Goal: Information Seeking & Learning: Learn about a topic

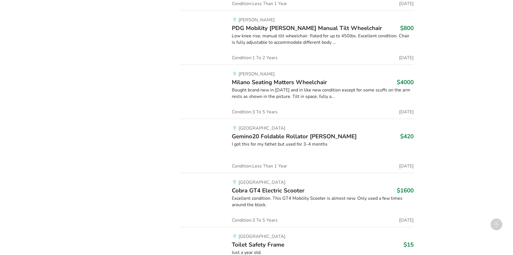
scroll to position [1717, 0]
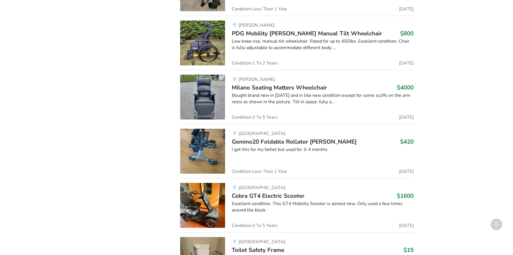
click at [211, 47] on img at bounding box center [202, 42] width 45 height 45
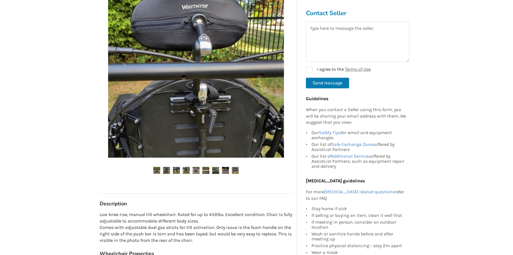
scroll to position [140, 0]
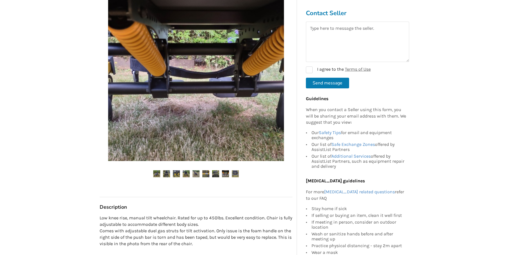
click at [157, 170] on img at bounding box center [156, 173] width 7 height 7
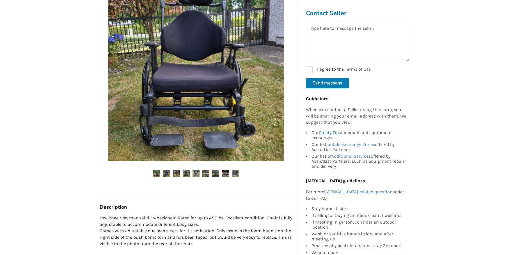
click at [166, 170] on img at bounding box center [166, 173] width 7 height 7
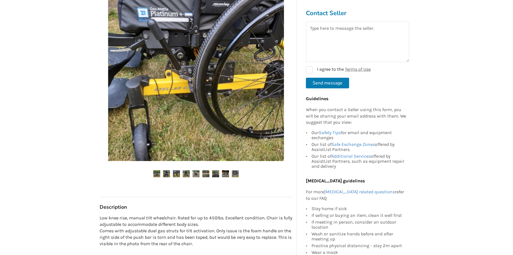
click at [177, 170] on img at bounding box center [176, 173] width 7 height 7
click at [186, 170] on img at bounding box center [186, 173] width 7 height 7
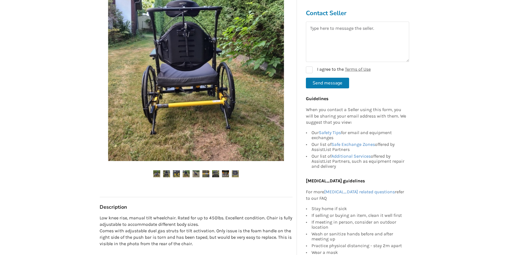
click at [195, 170] on img at bounding box center [195, 173] width 7 height 7
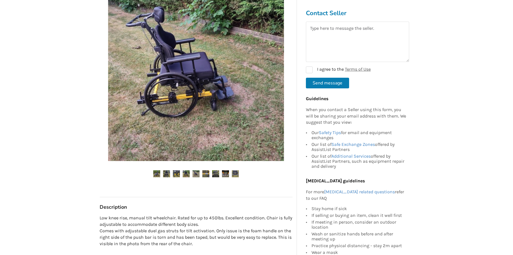
click at [204, 170] on img at bounding box center [205, 173] width 7 height 7
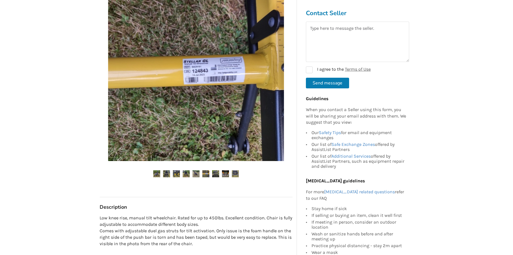
click at [215, 170] on img at bounding box center [215, 173] width 7 height 7
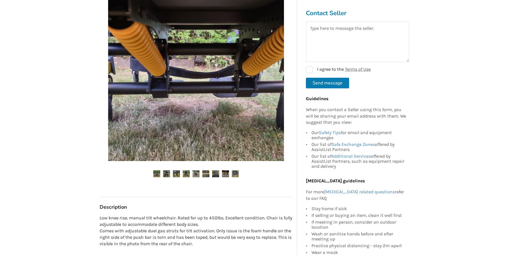
click at [224, 170] on img at bounding box center [225, 173] width 7 height 7
click at [234, 170] on img at bounding box center [235, 173] width 7 height 7
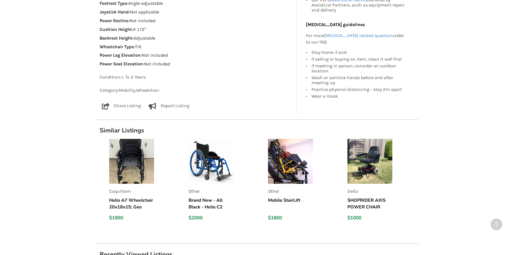
scroll to position [561, 0]
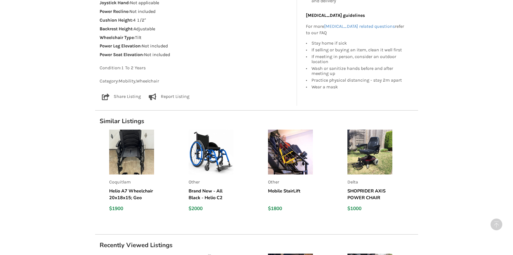
click at [292, 148] on img at bounding box center [290, 152] width 45 height 45
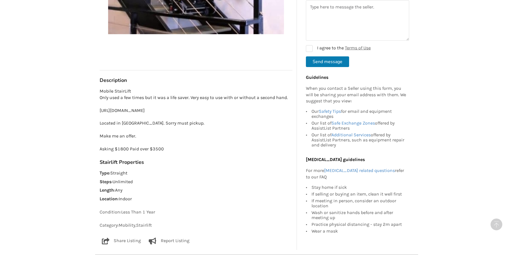
scroll to position [252, 0]
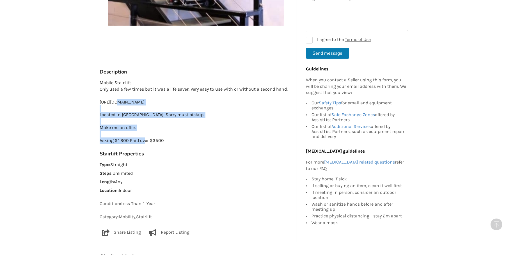
drag, startPoint x: 116, startPoint y: 102, endPoint x: 161, endPoint y: 107, distance: 45.4
click at [160, 107] on p "Mobile StairLift Only used a few times but it was a life saver. Very easy to us…" at bounding box center [196, 112] width 193 height 64
copy p "[DOMAIN_NAME][URL]"
